Goal: Entertainment & Leisure: Consume media (video, audio)

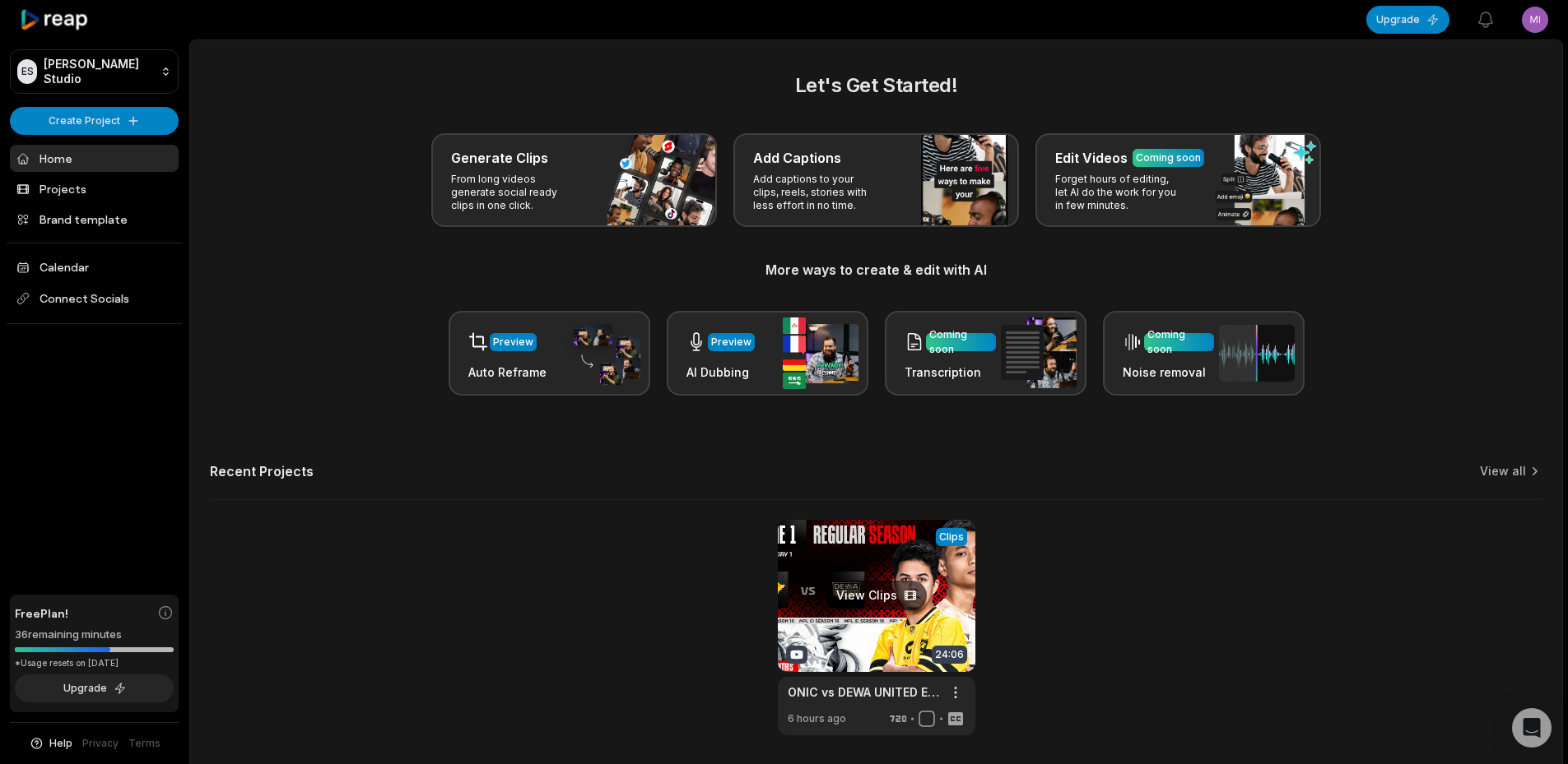
click at [865, 608] on link at bounding box center [876, 628] width 197 height 216
click at [868, 593] on link at bounding box center [876, 628] width 197 height 216
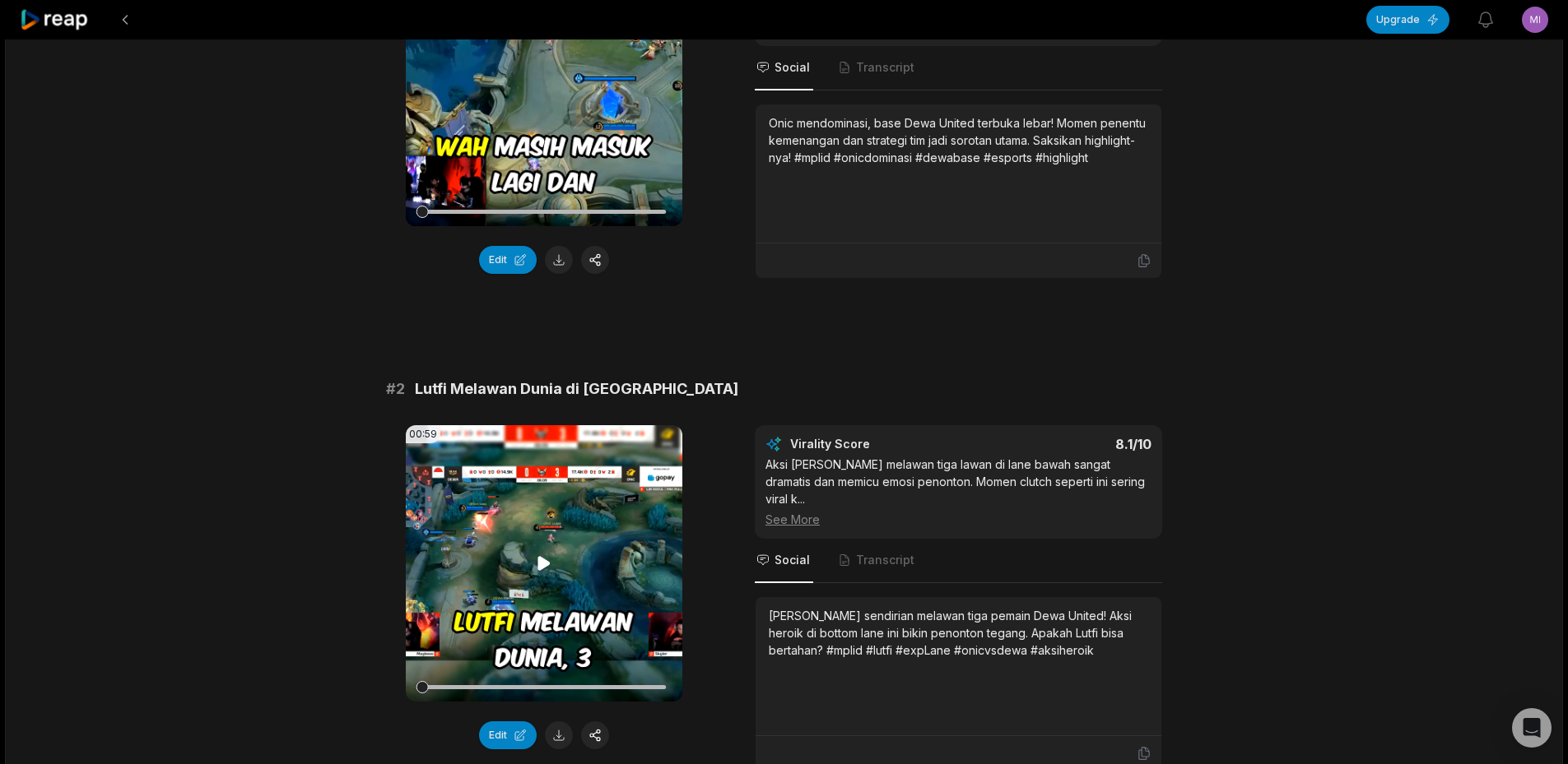
scroll to position [576, 0]
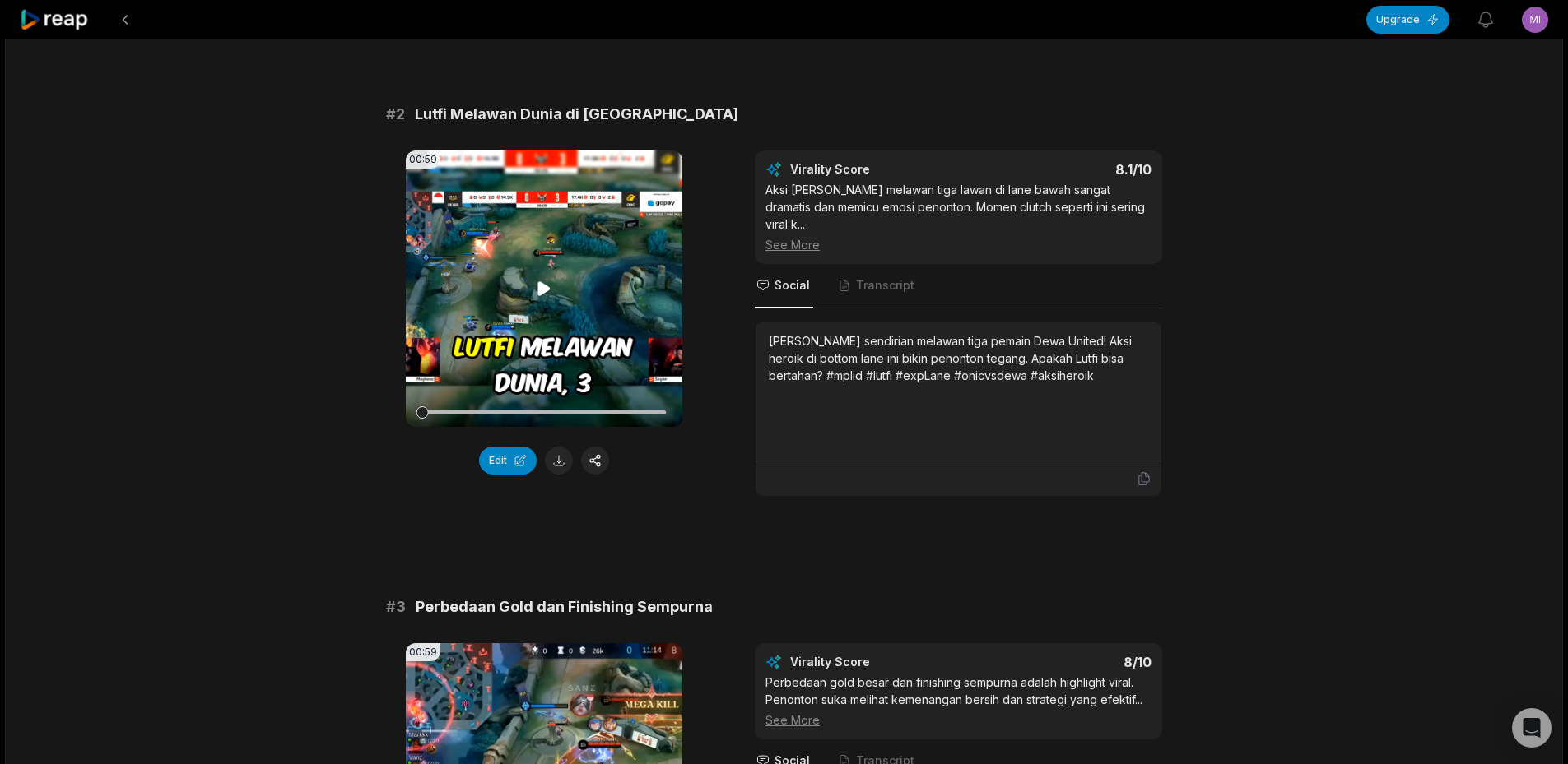
click at [536, 298] on icon at bounding box center [544, 289] width 20 height 20
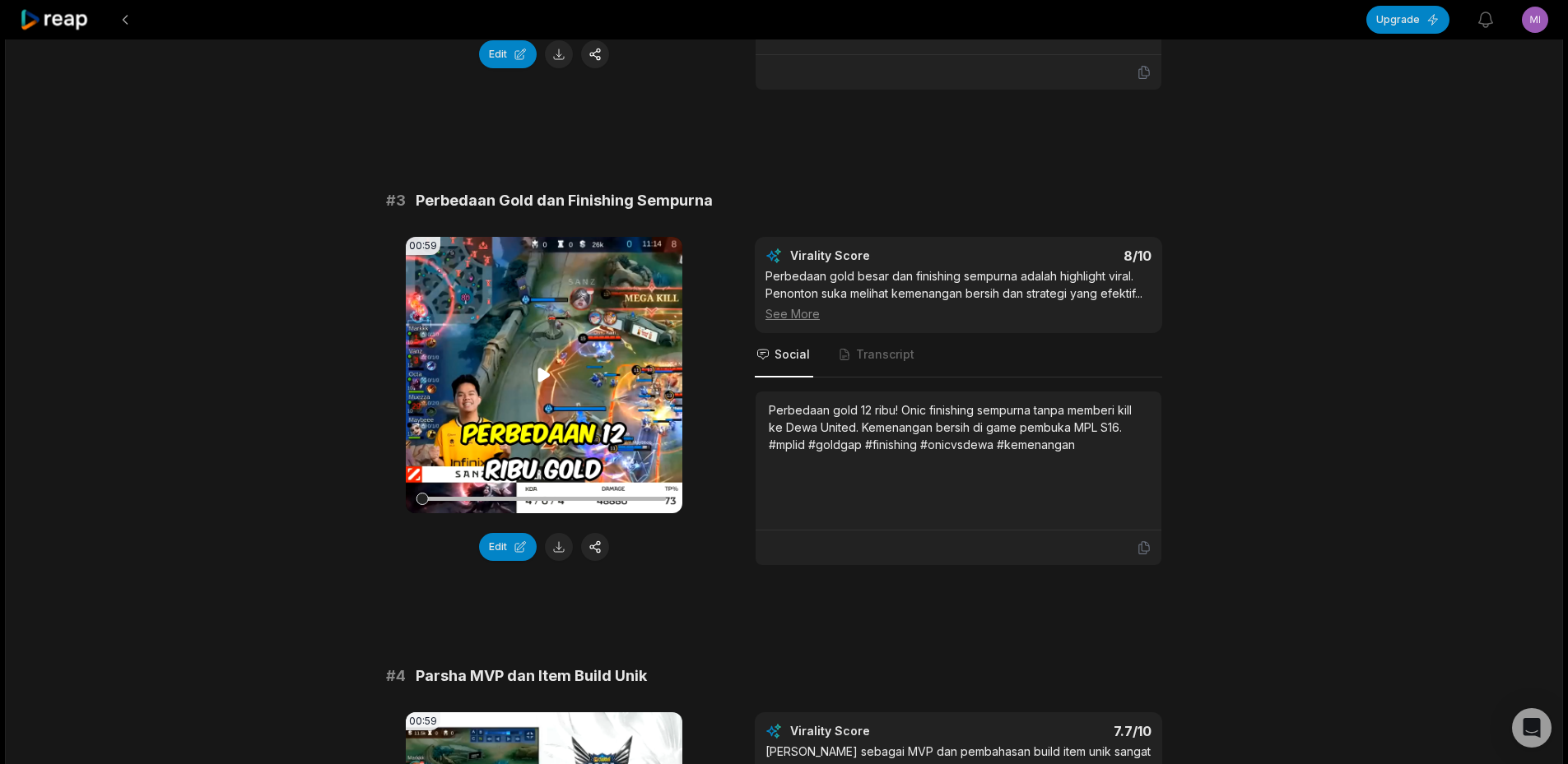
scroll to position [1151, 0]
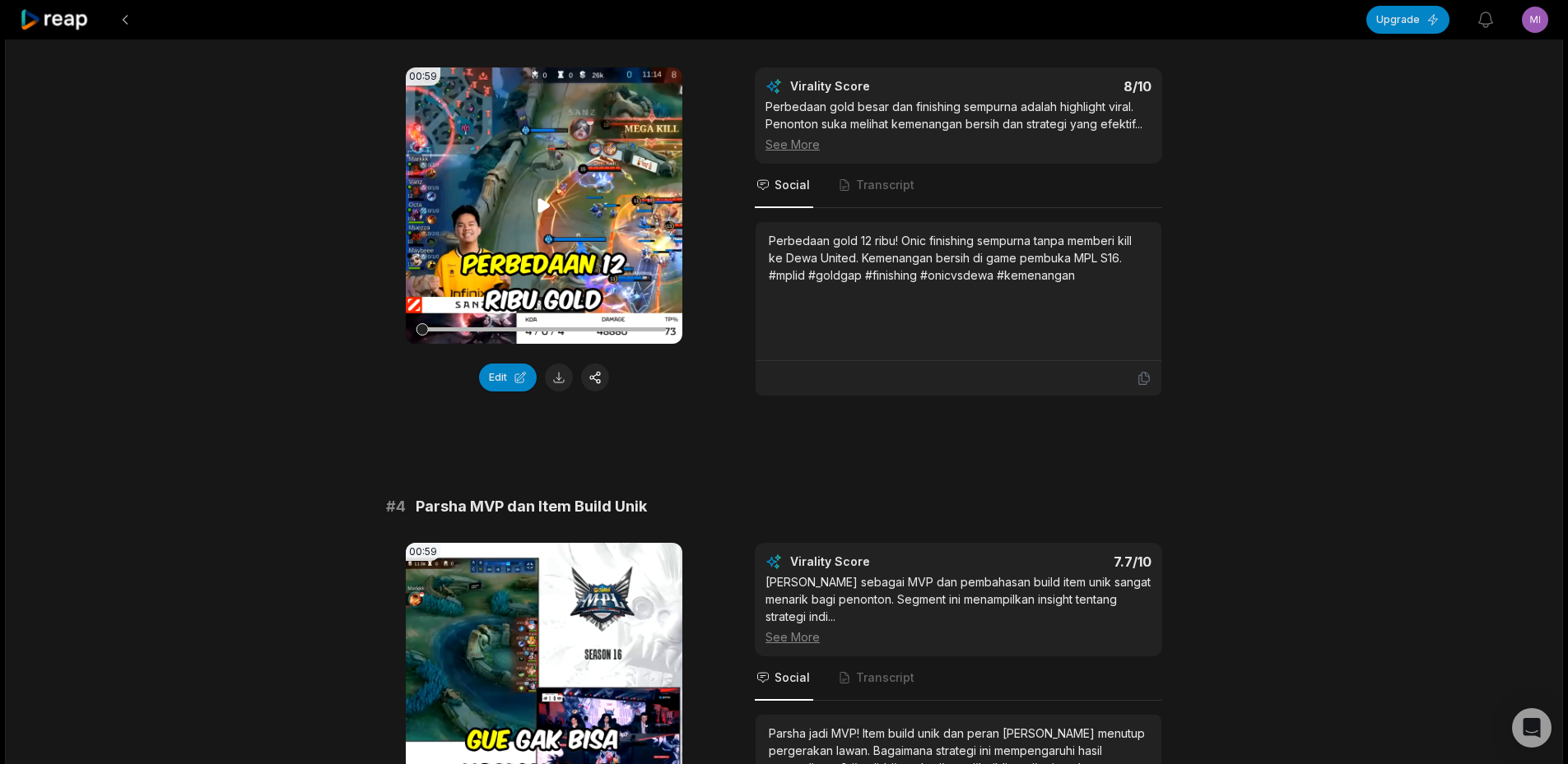
click at [542, 198] on icon at bounding box center [544, 206] width 20 height 20
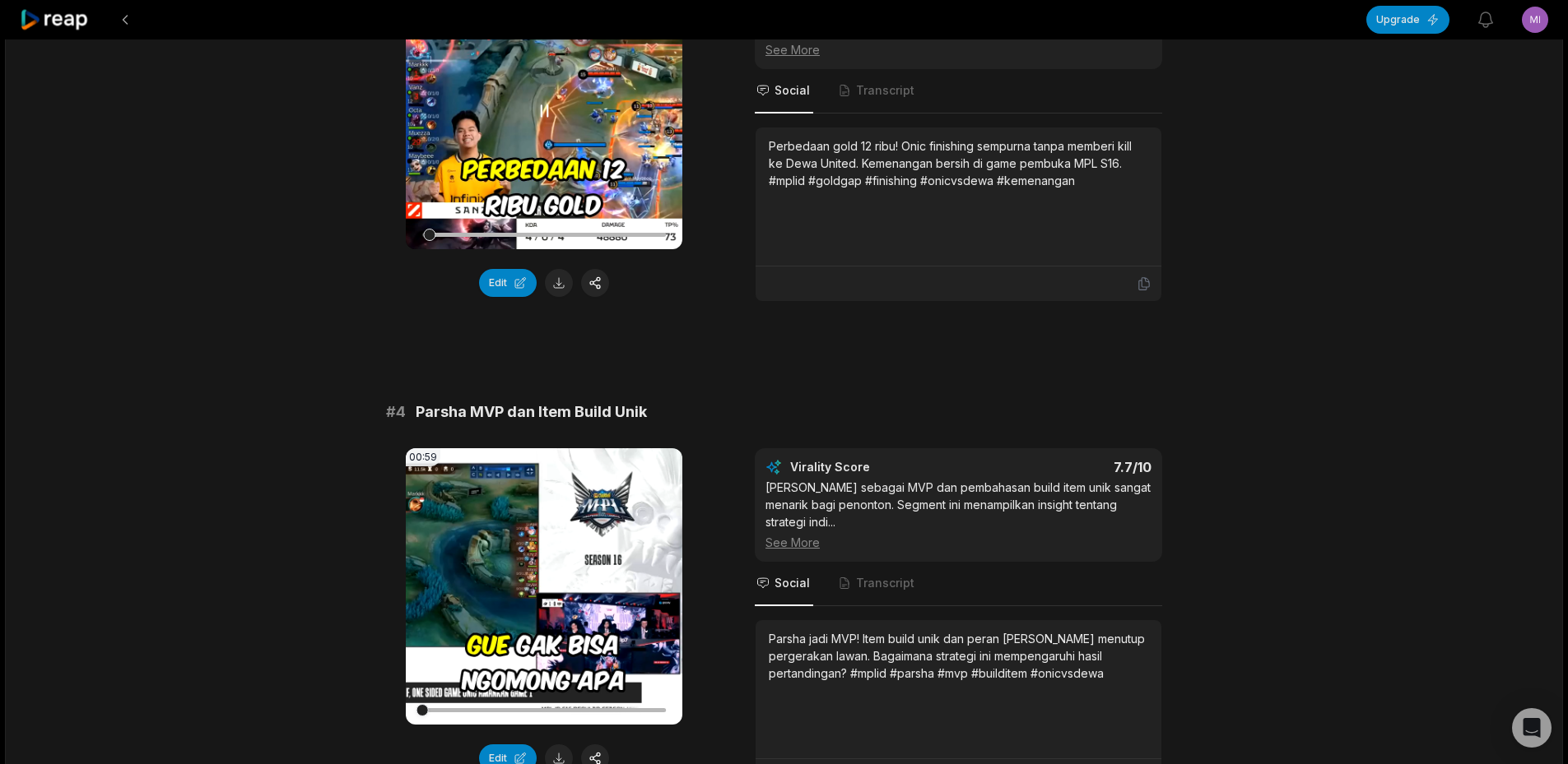
scroll to position [1645, 0]
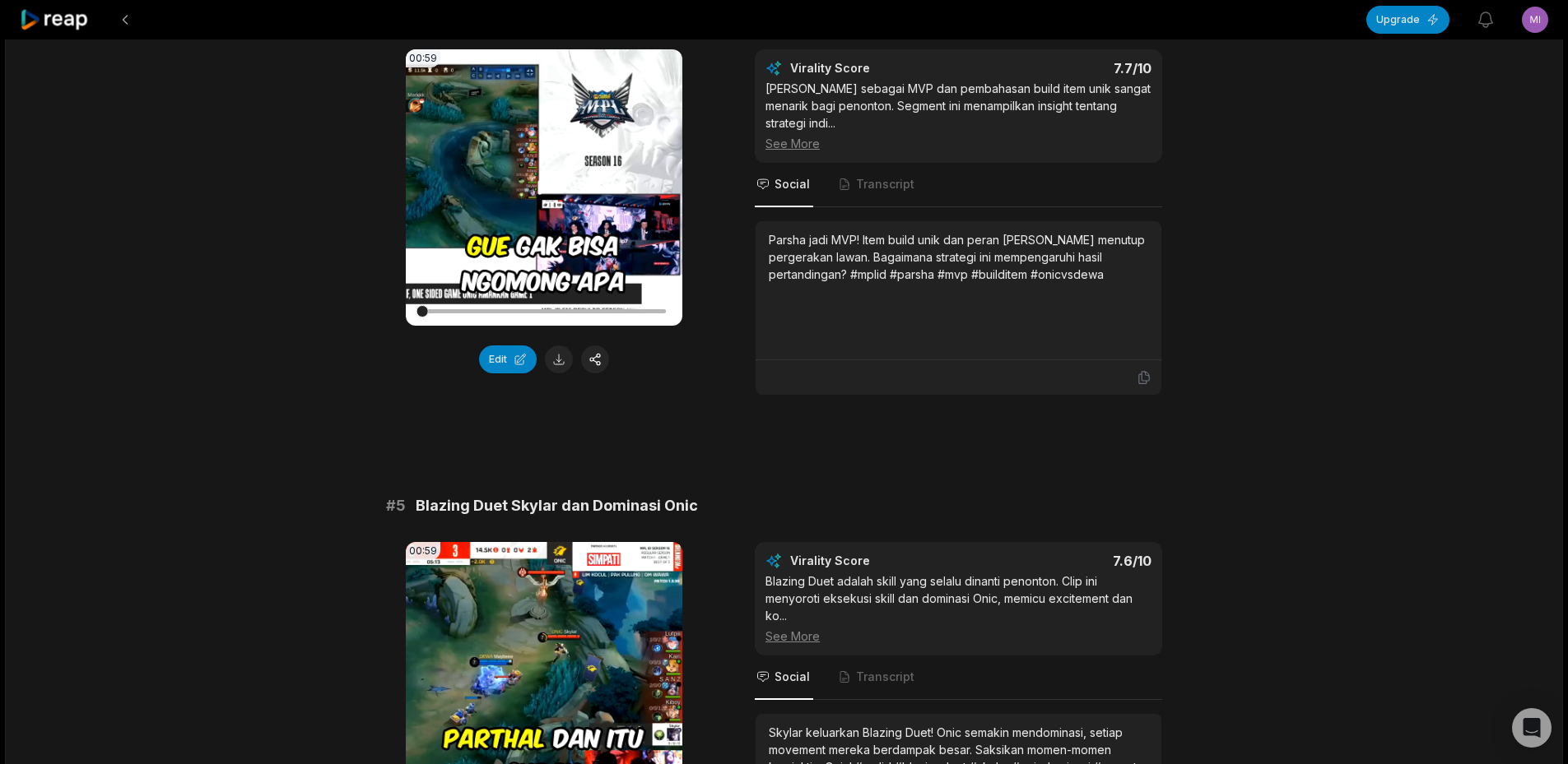
click at [539, 180] on icon at bounding box center [544, 187] width 20 height 20
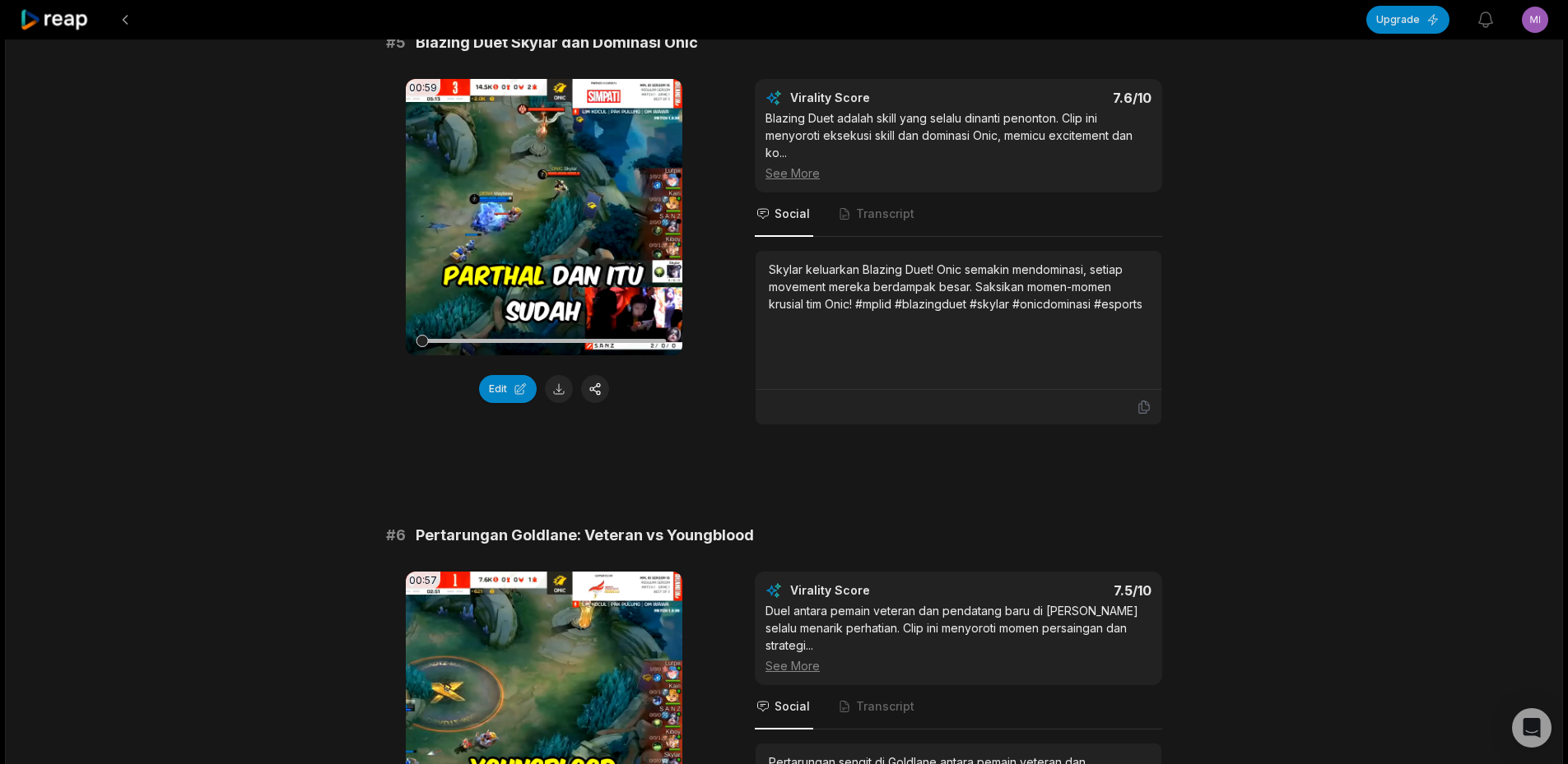
scroll to position [2139, 0]
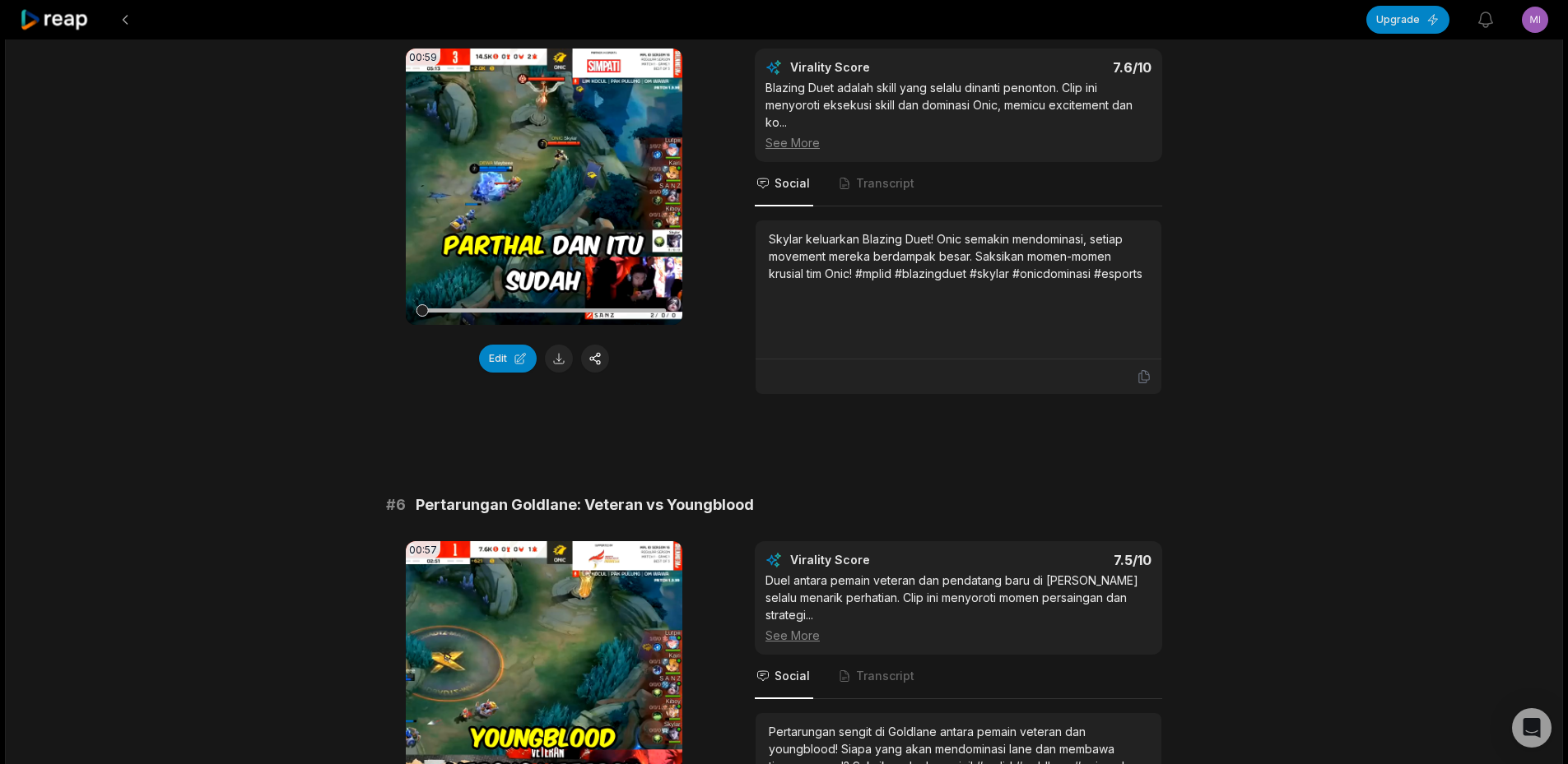
click at [539, 180] on video "Your browser does not support mp4 format." at bounding box center [544, 186] width 277 height 276
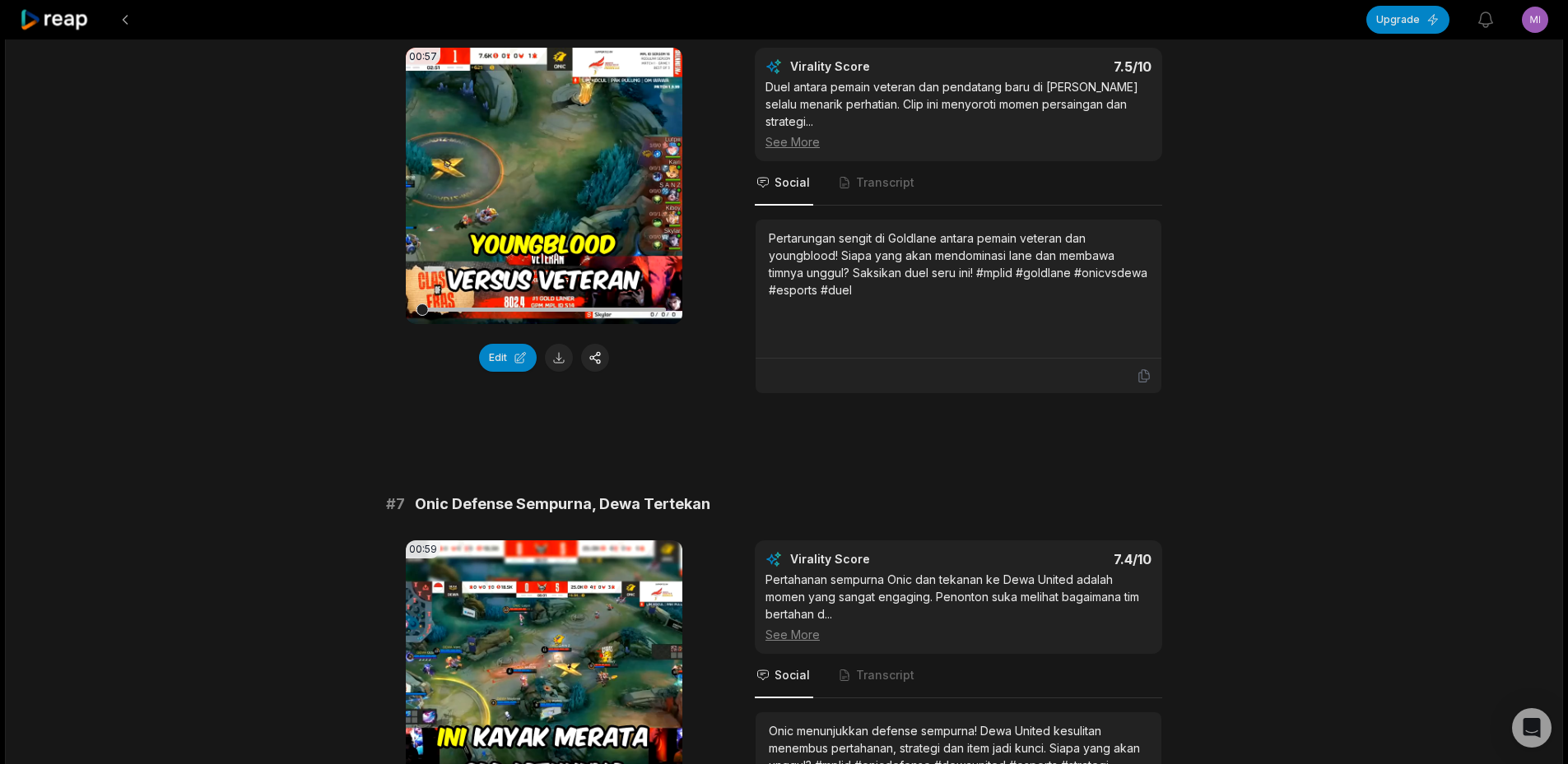
click at [539, 180] on video "Your browser does not support mp4 format." at bounding box center [544, 186] width 277 height 276
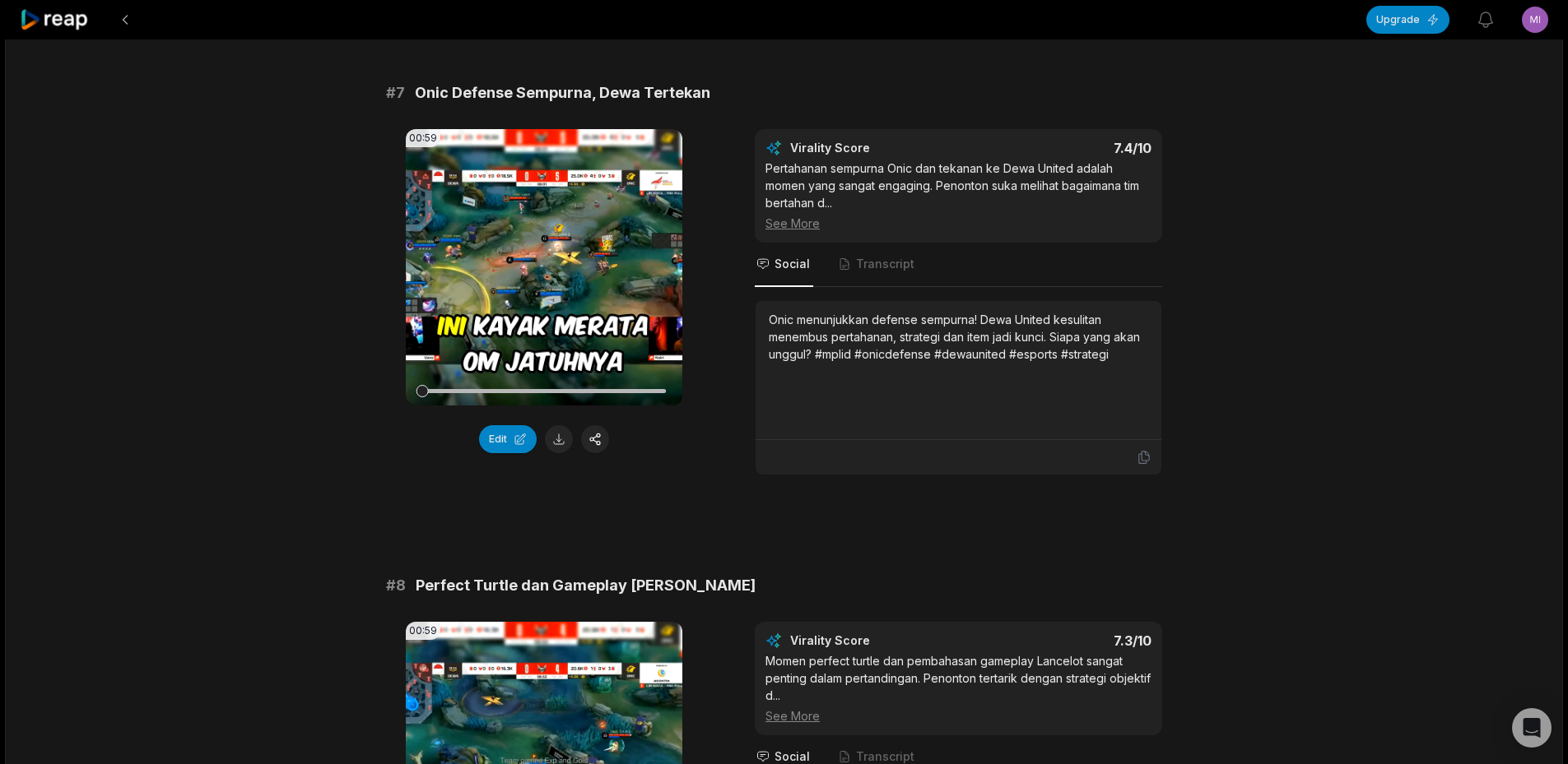
click at [539, 180] on video "Your browser does not support mp4 format." at bounding box center [544, 267] width 277 height 276
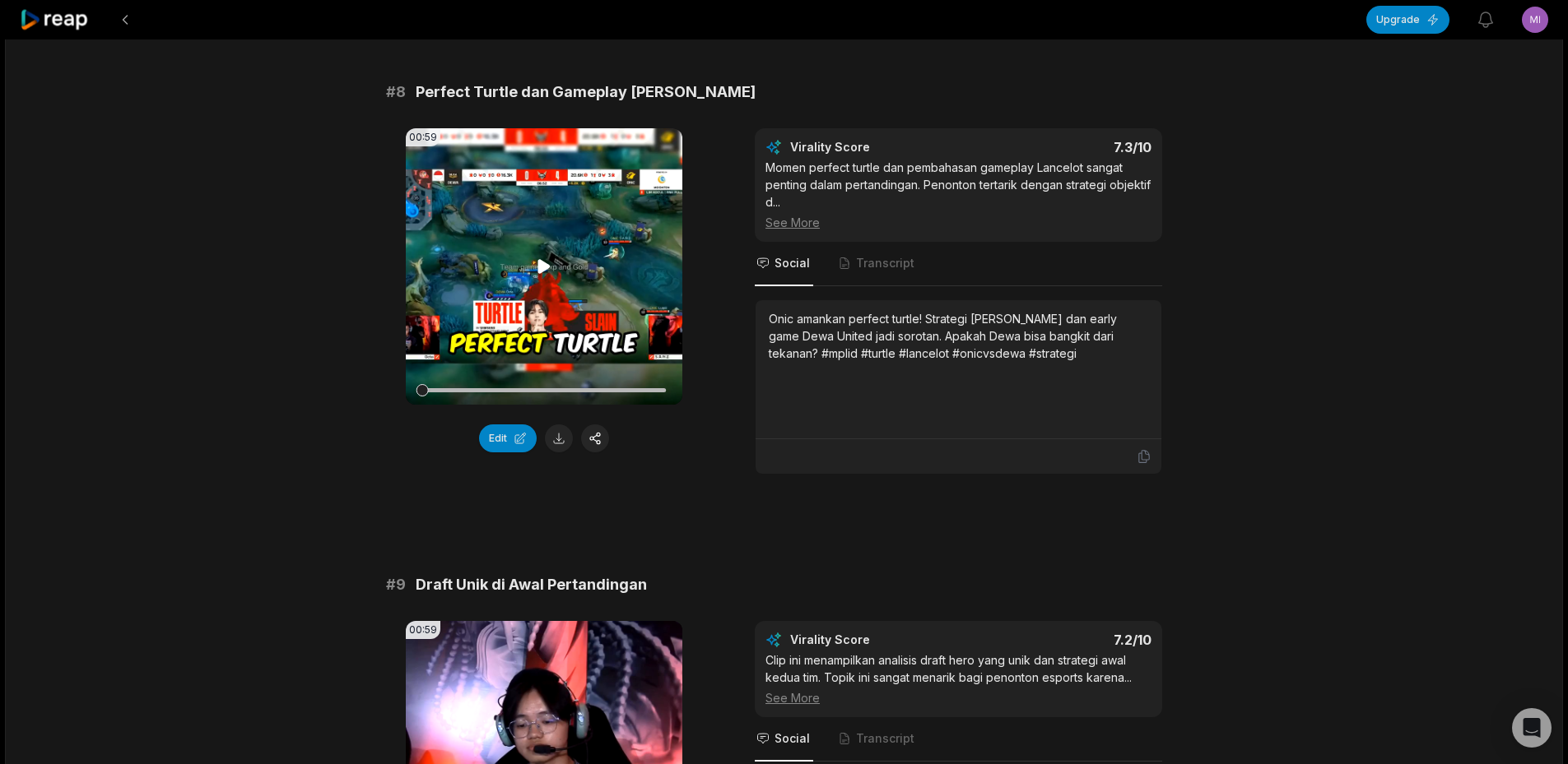
click at [537, 195] on video "Your browser does not support mp4 format." at bounding box center [544, 266] width 277 height 276
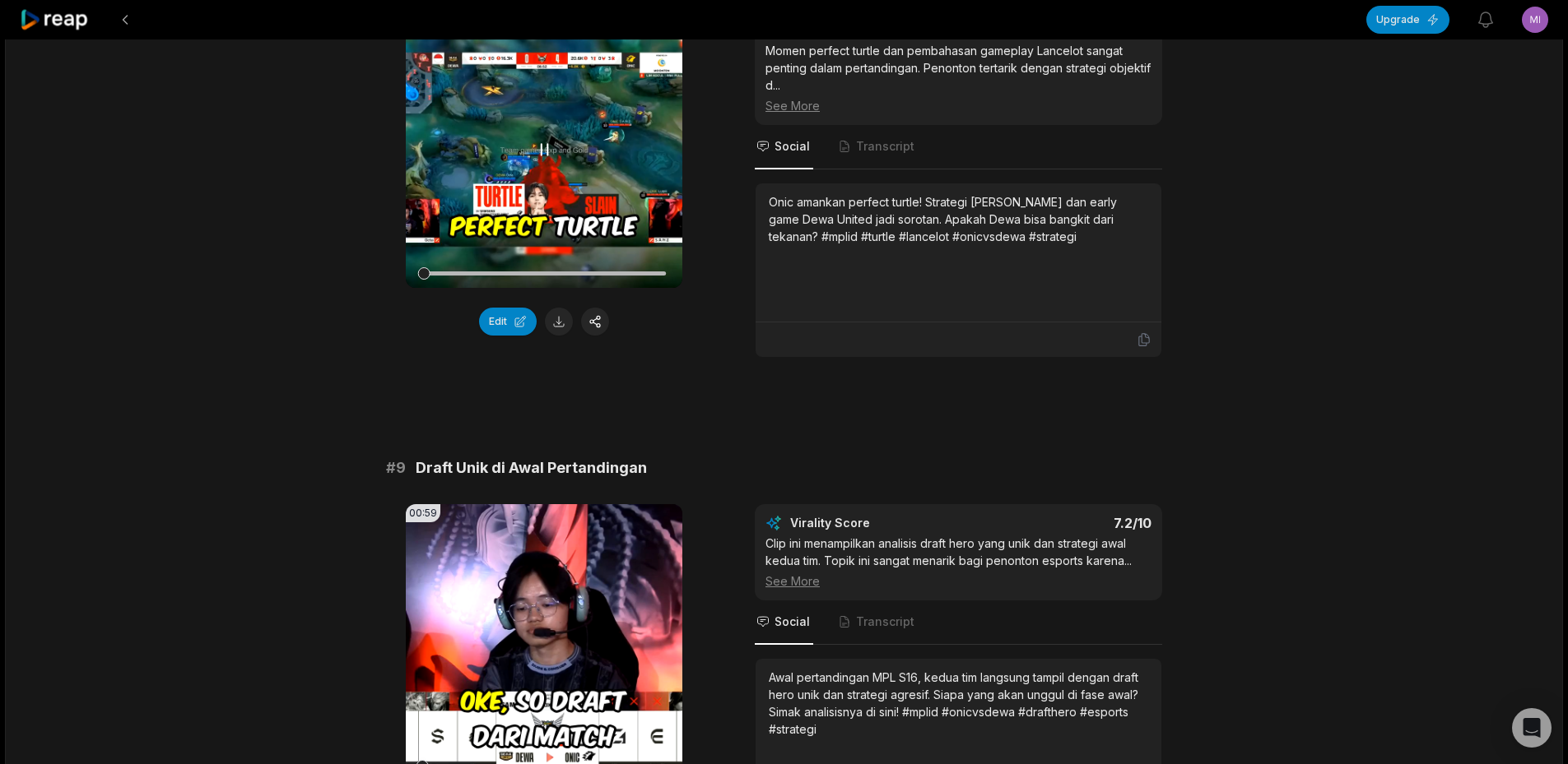
scroll to position [3620, 0]
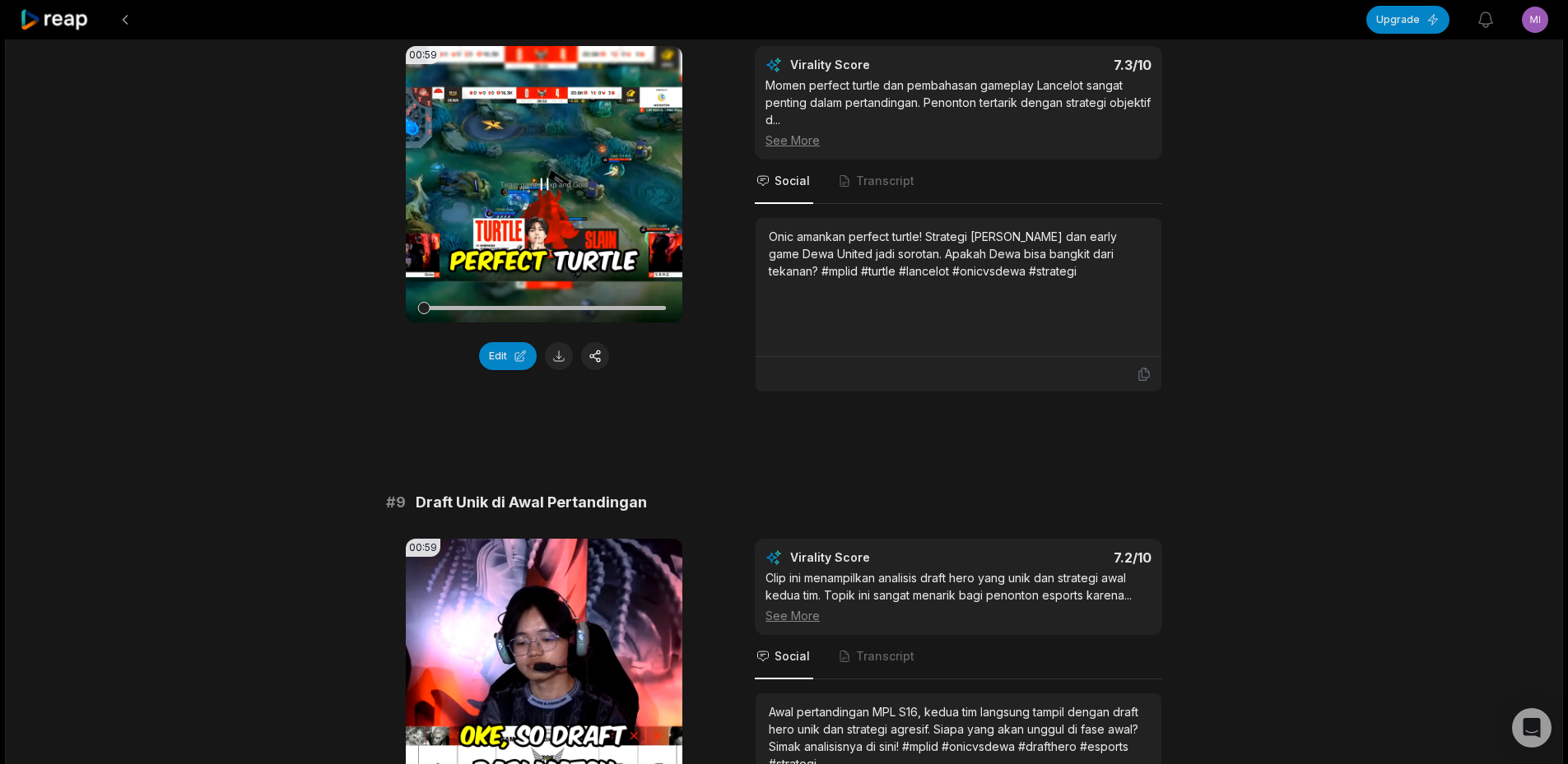
click at [481, 179] on video "Your browser does not support mp4 format." at bounding box center [544, 185] width 277 height 276
click at [541, 176] on icon at bounding box center [545, 183] width 13 height 14
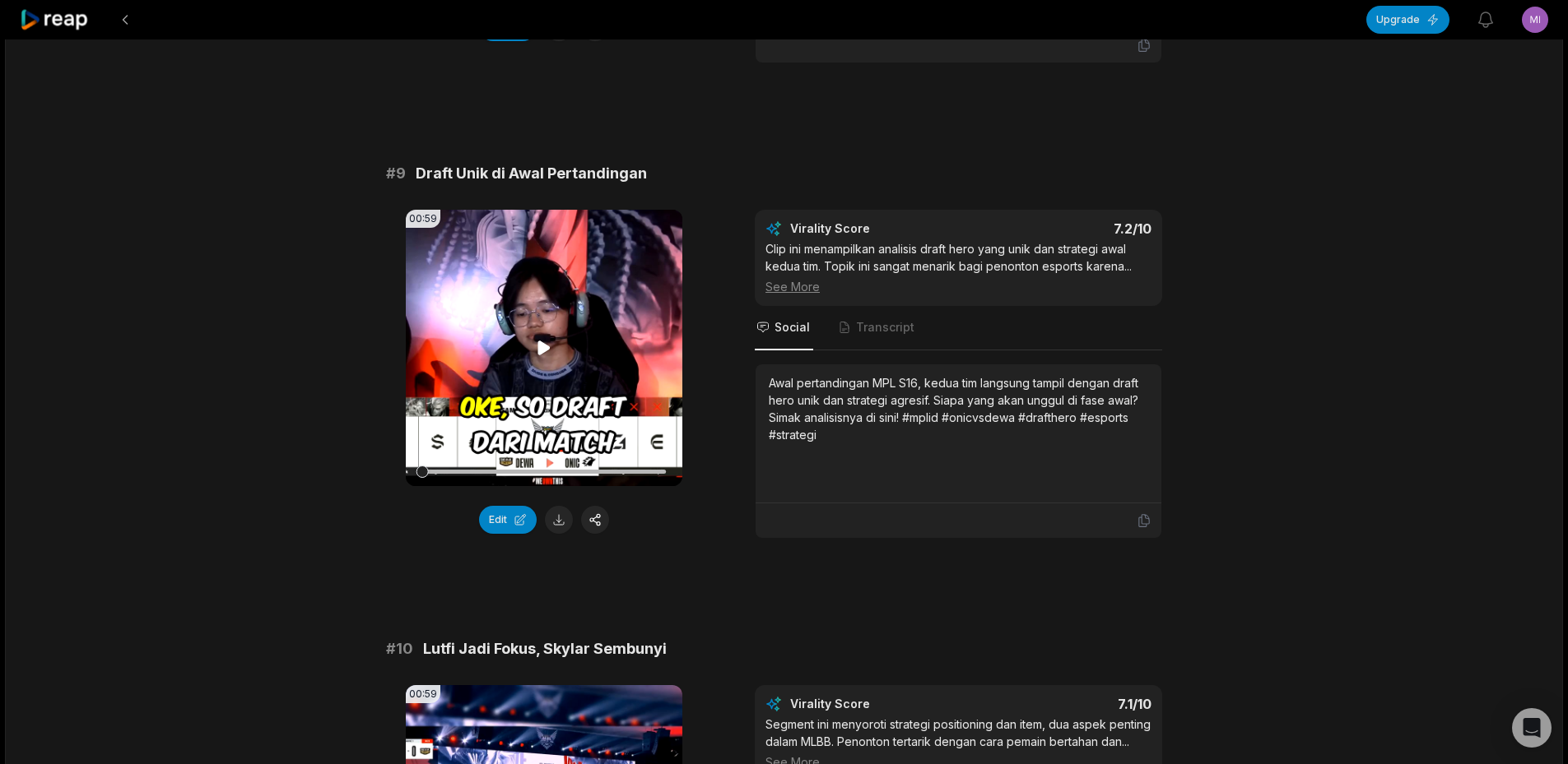
click at [539, 344] on video "Your browser does not support mp4 format." at bounding box center [544, 348] width 277 height 276
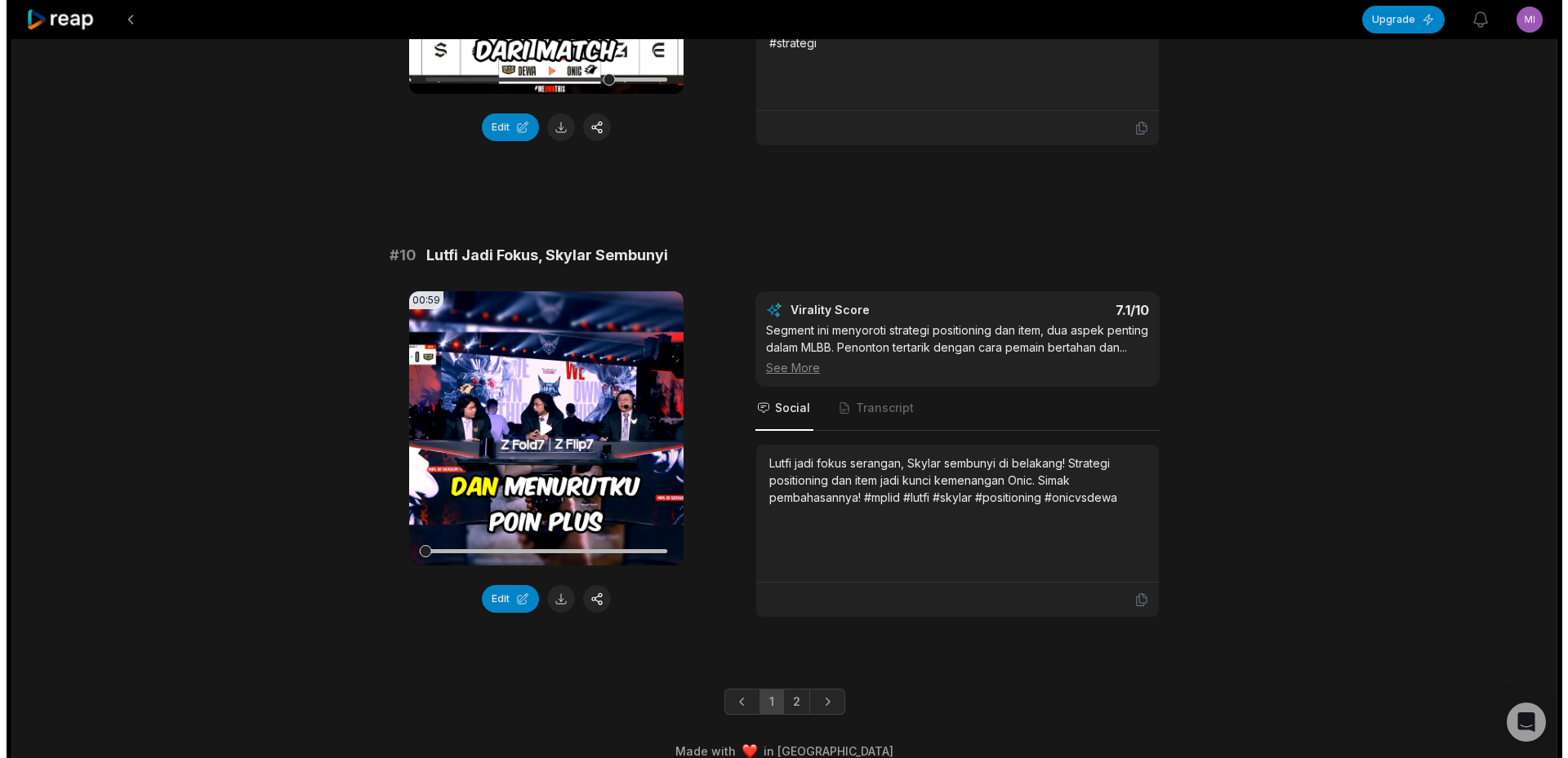
scroll to position [4312, 0]
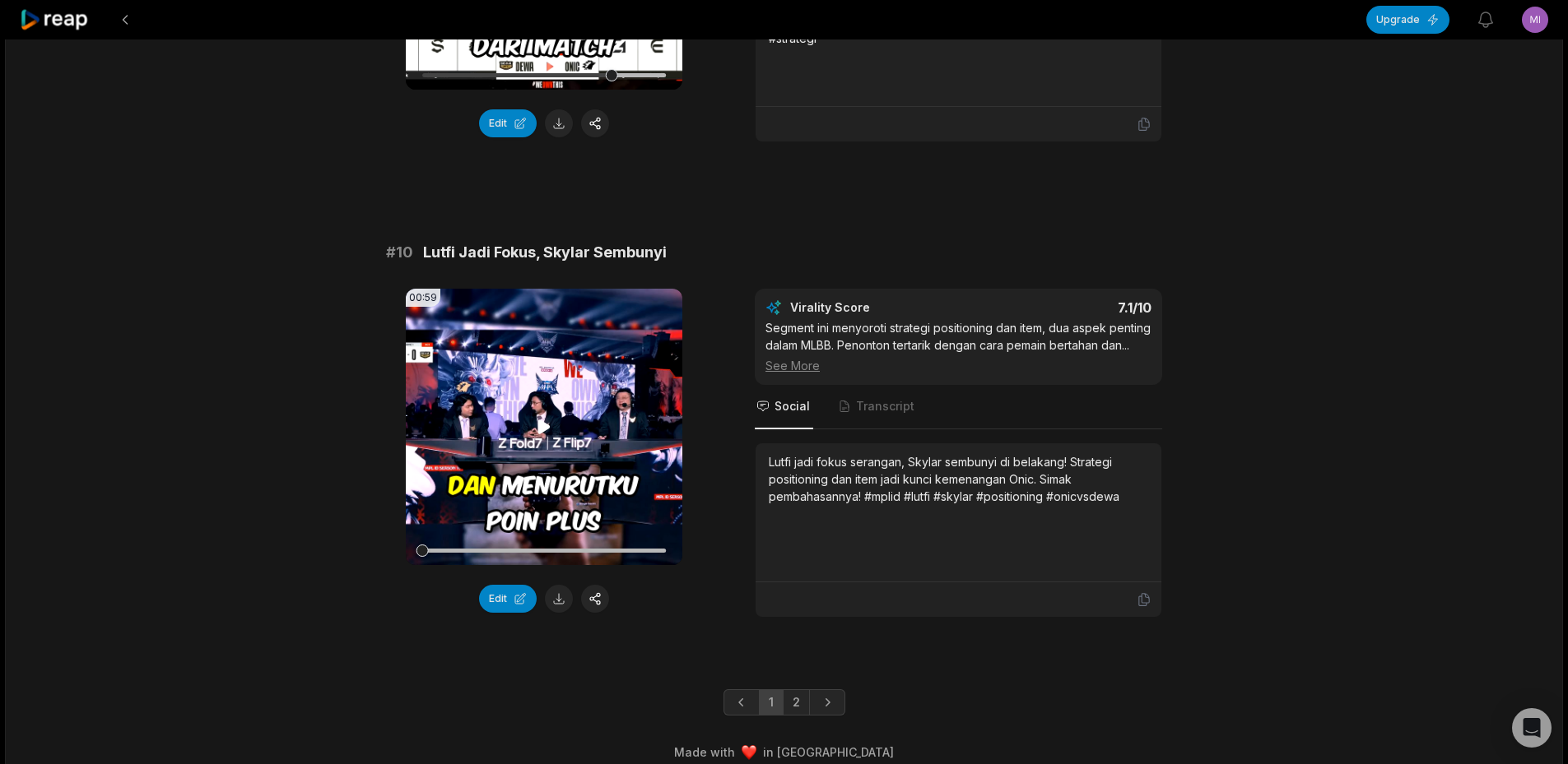
click at [541, 417] on icon at bounding box center [544, 427] width 20 height 20
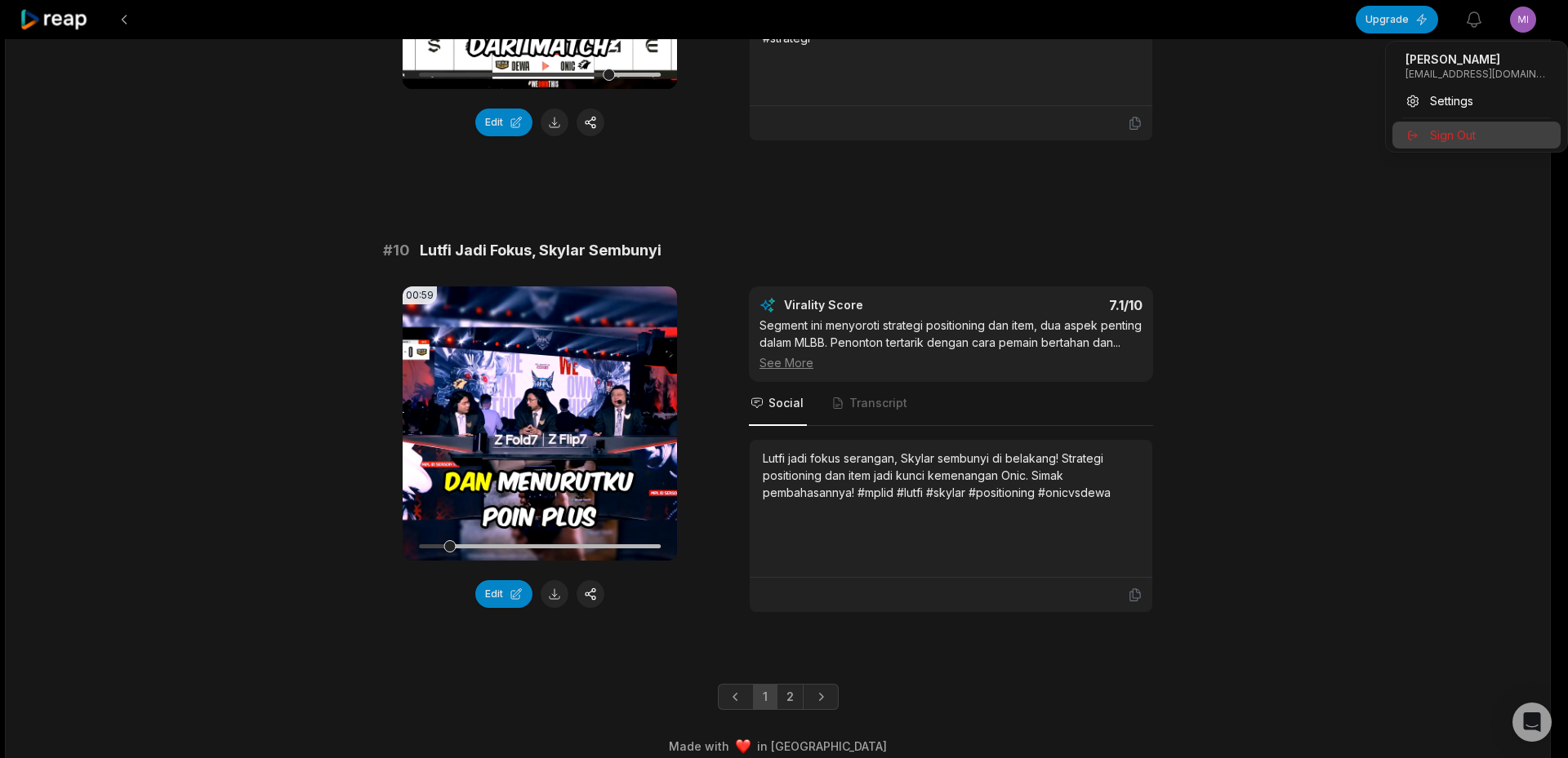
click at [1426, 134] on div "Sign Out" at bounding box center [1476, 135] width 168 height 27
